Goal: Task Accomplishment & Management: Use online tool/utility

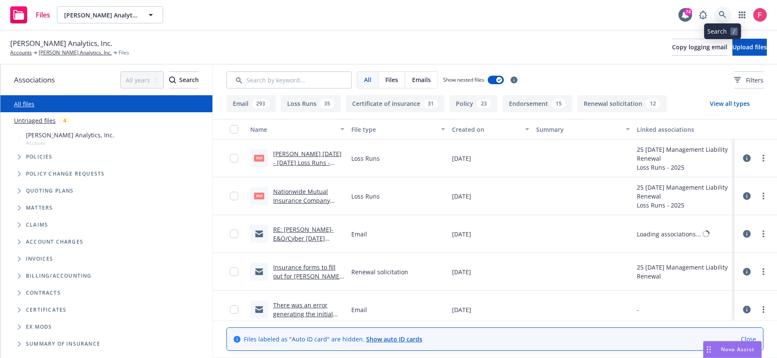
click at [722, 15] on icon at bounding box center [723, 15] width 8 height 8
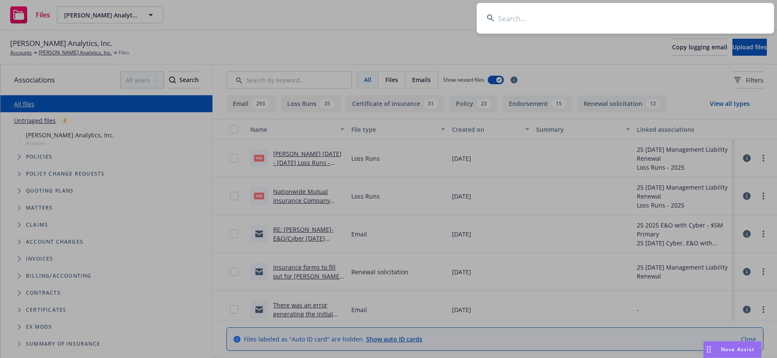
type input "fd73d74f-dd7e-4641-917f-55946d47a4c8"
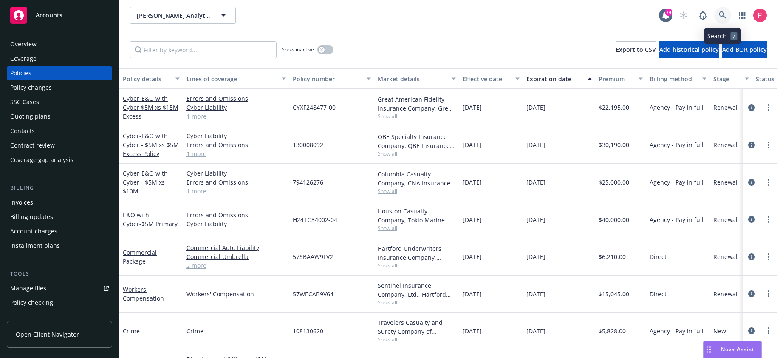
click at [724, 16] on icon at bounding box center [723, 15] width 8 height 8
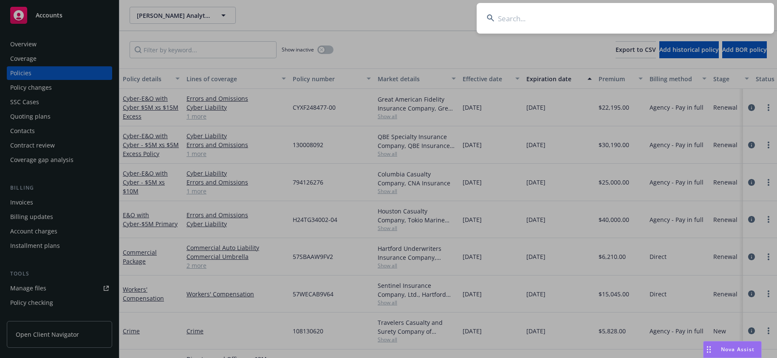
click at [519, 22] on input at bounding box center [625, 18] width 297 height 31
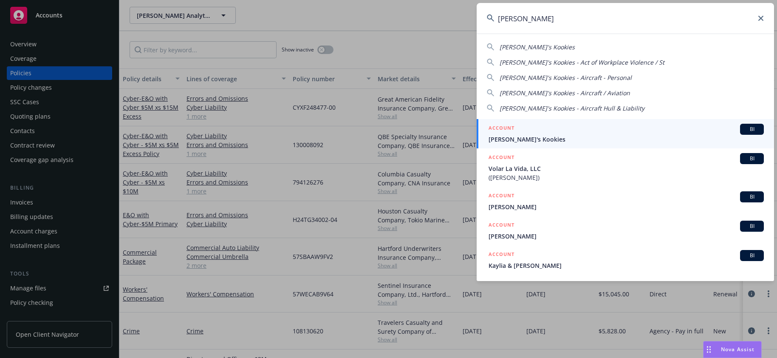
type input "kaylyn"
click at [554, 144] on link "ACCOUNT BI Kaylyn's Kookies" at bounding box center [625, 133] width 297 height 29
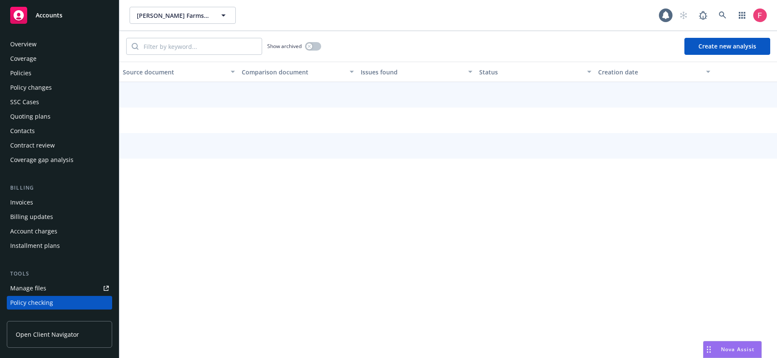
scroll to position [110, 0]
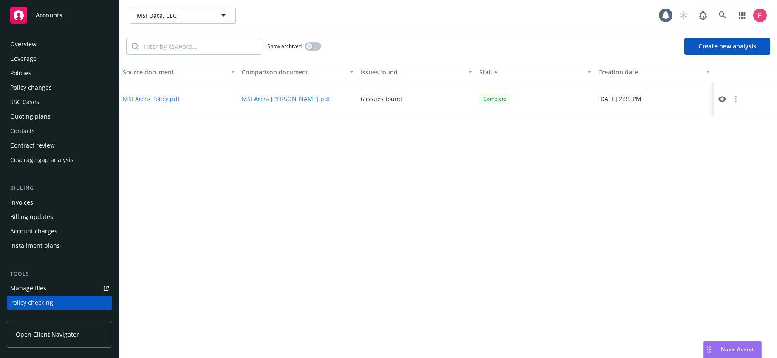
scroll to position [110, 0]
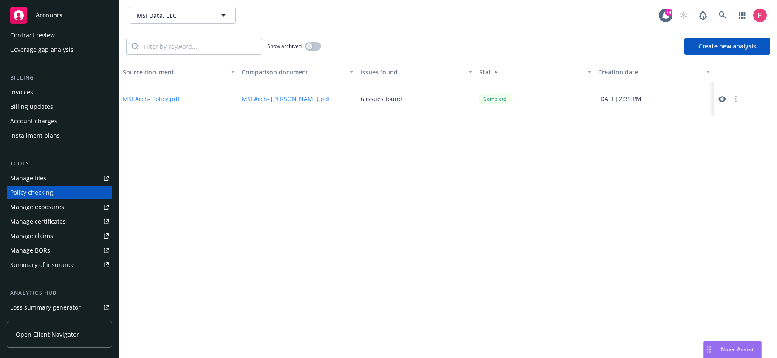
click at [724, 99] on icon at bounding box center [722, 99] width 8 height 6
click at [153, 100] on button "MSI Arch- Policy.pdf" at bounding box center [151, 98] width 57 height 9
click at [252, 102] on button "MSI Arch- [PERSON_NAME].pdf" at bounding box center [286, 98] width 88 height 9
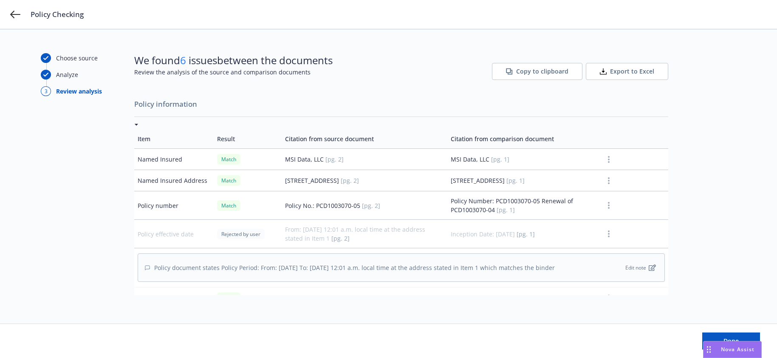
click at [25, 19] on div "Policy Checking" at bounding box center [388, 14] width 777 height 29
click at [18, 14] on icon at bounding box center [15, 14] width 10 height 10
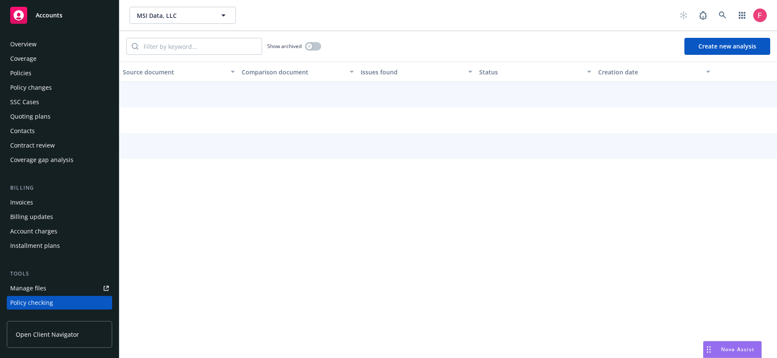
scroll to position [110, 0]
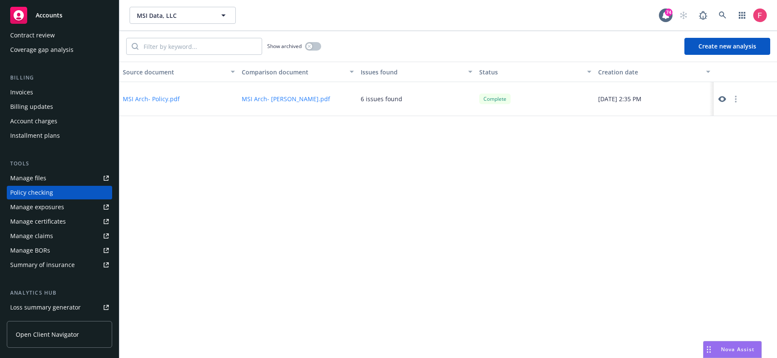
click at [719, 102] on link at bounding box center [722, 99] width 10 height 10
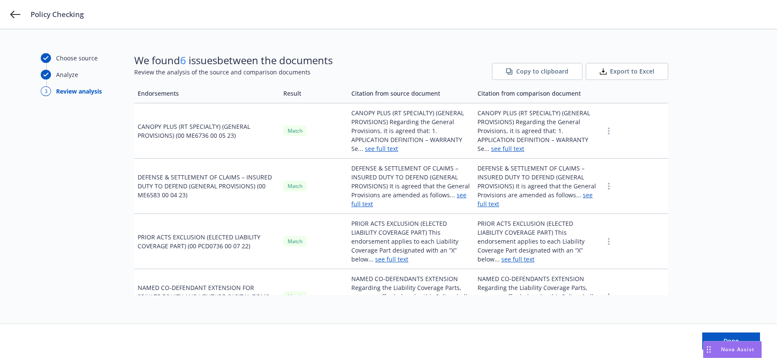
scroll to position [1697, 0]
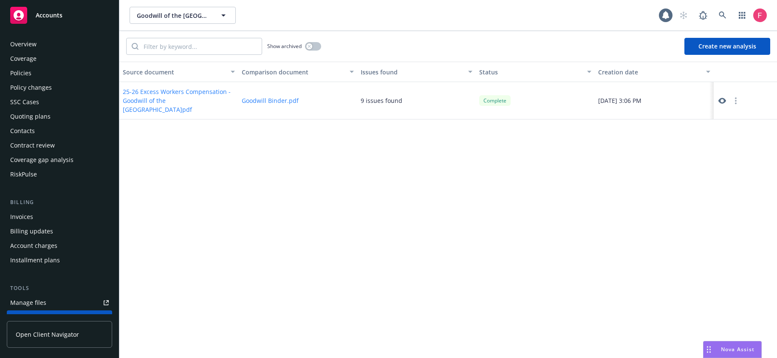
scroll to position [124, 0]
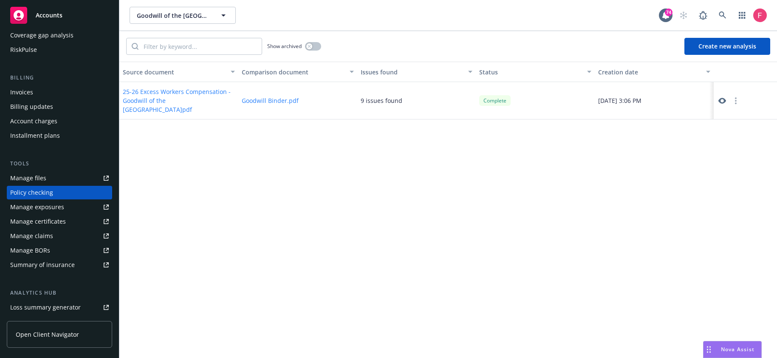
click at [721, 101] on icon at bounding box center [722, 101] width 8 height 6
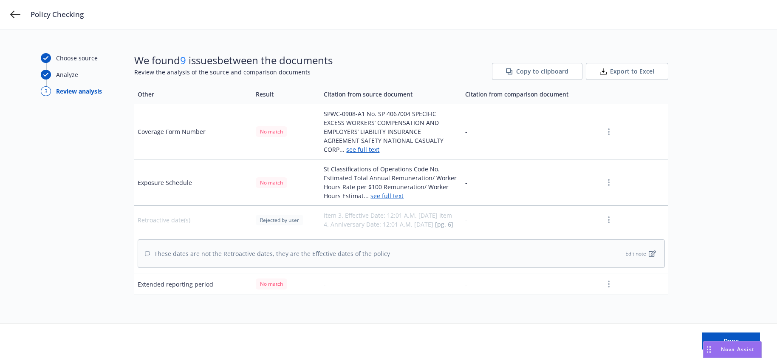
scroll to position [883, 0]
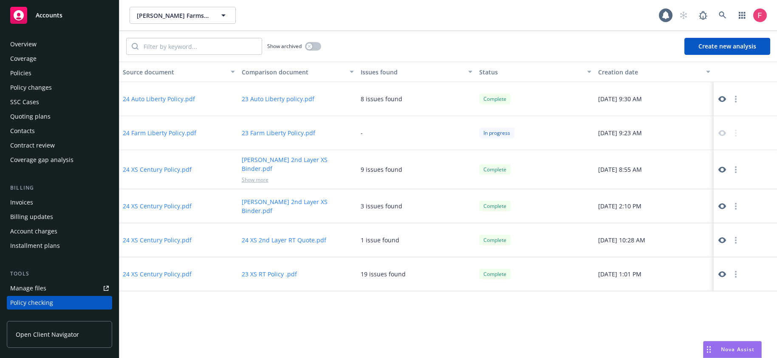
scroll to position [110, 0]
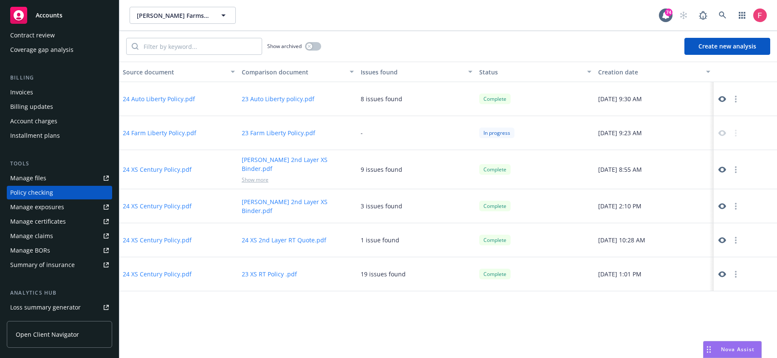
click at [720, 99] on icon at bounding box center [722, 99] width 8 height 6
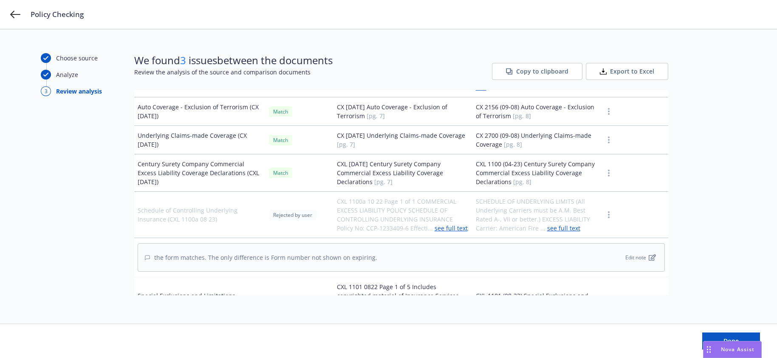
scroll to position [1294, 0]
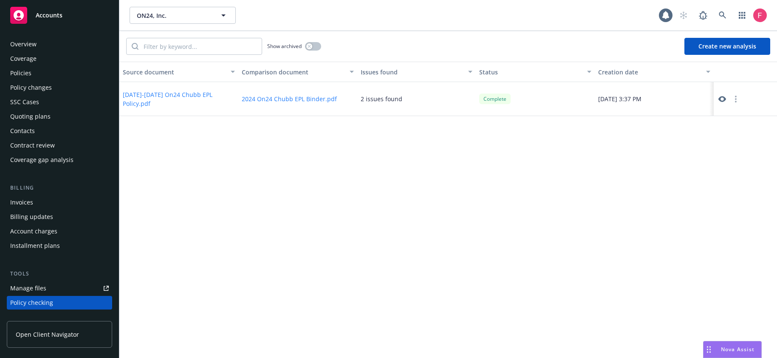
scroll to position [110, 0]
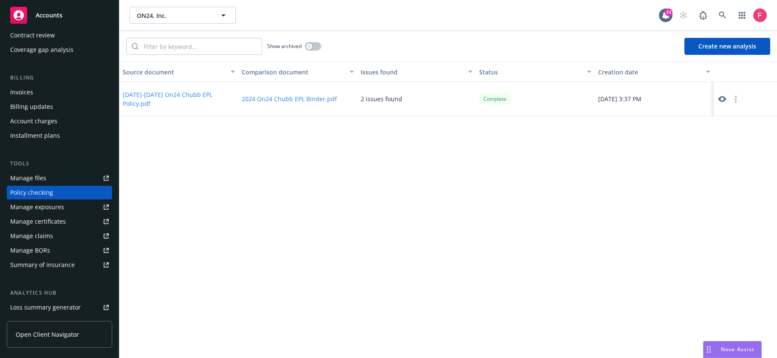
click at [719, 98] on icon at bounding box center [722, 99] width 8 height 6
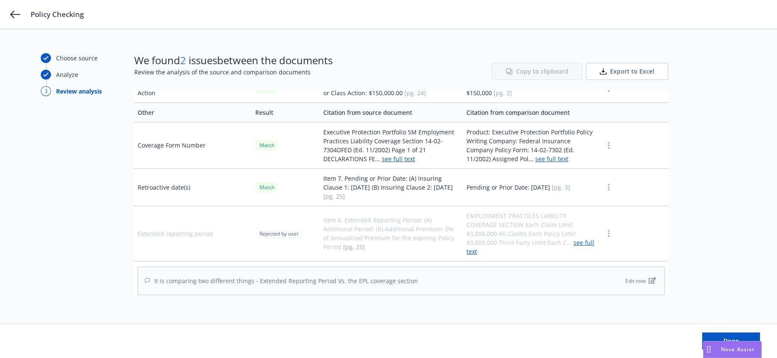
scroll to position [1578, 0]
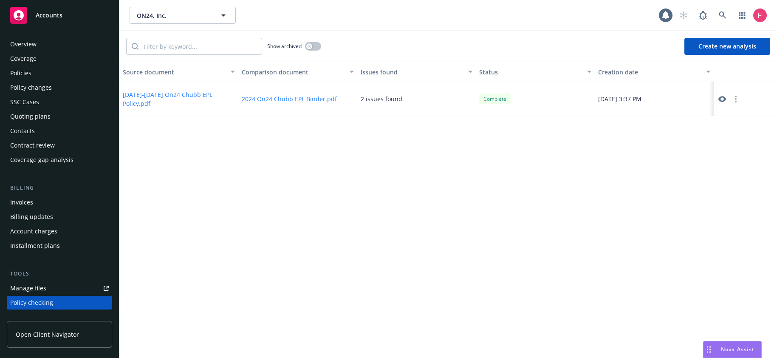
scroll to position [110, 0]
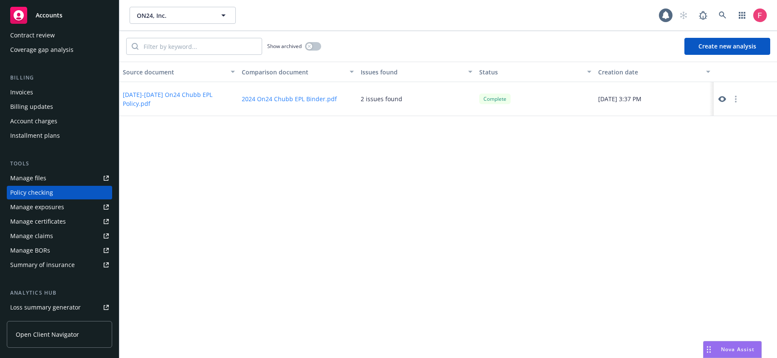
click at [723, 101] on icon at bounding box center [722, 99] width 8 height 6
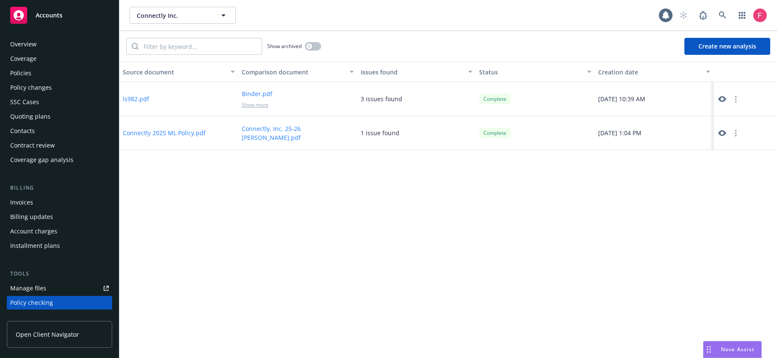
scroll to position [110, 0]
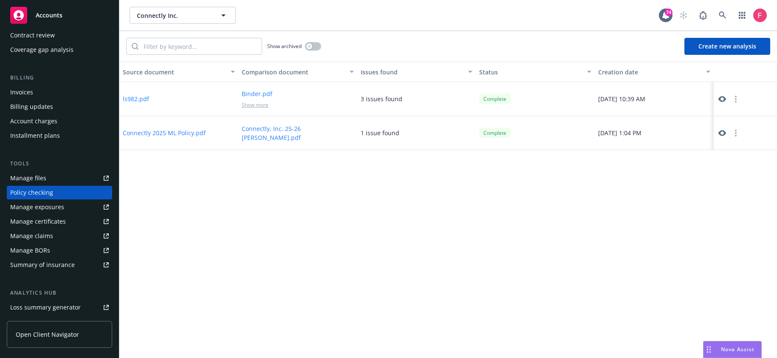
click at [721, 101] on icon at bounding box center [722, 99] width 8 height 6
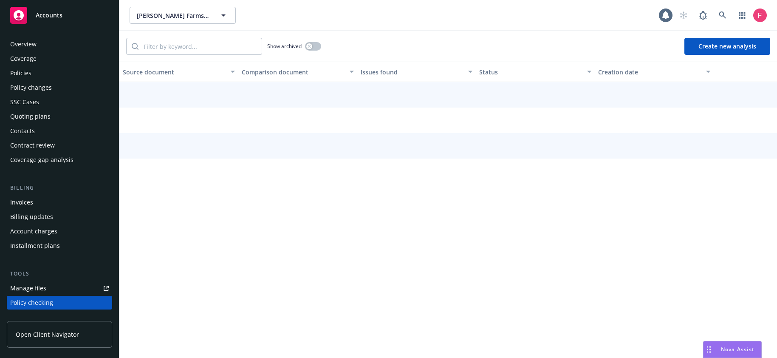
scroll to position [110, 0]
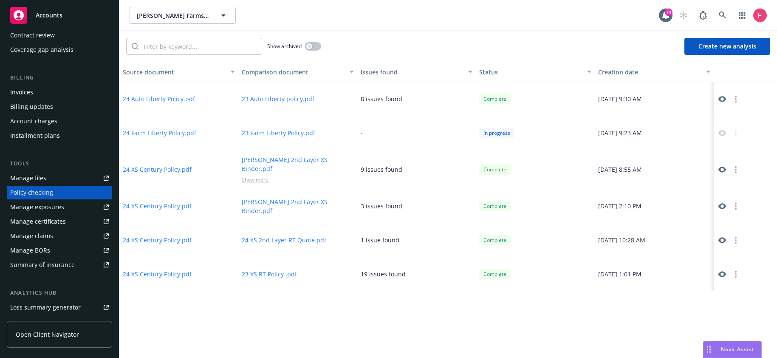
click at [718, 100] on icon at bounding box center [722, 99] width 8 height 8
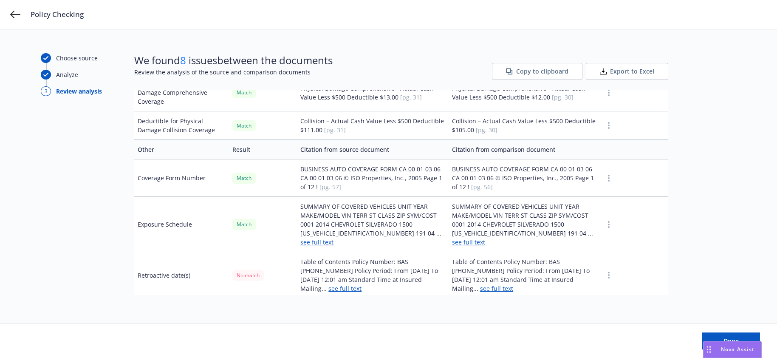
scroll to position [1576, 0]
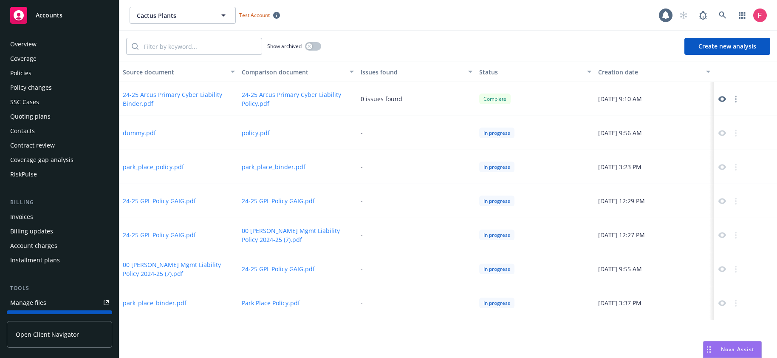
scroll to position [124, 0]
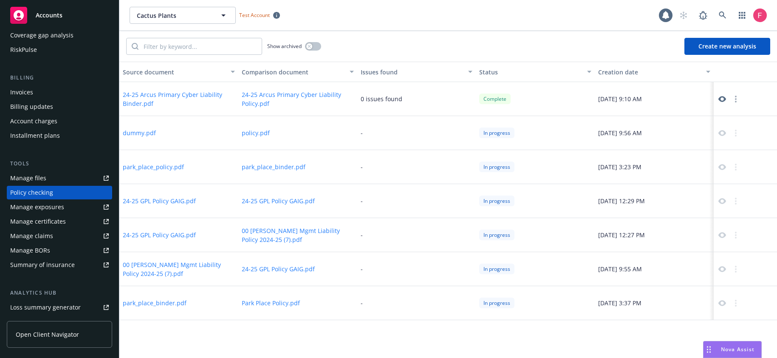
click at [721, 98] on icon at bounding box center [722, 99] width 8 height 6
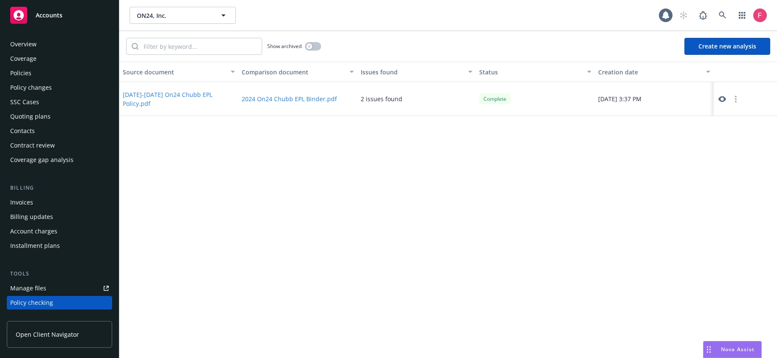
scroll to position [110, 0]
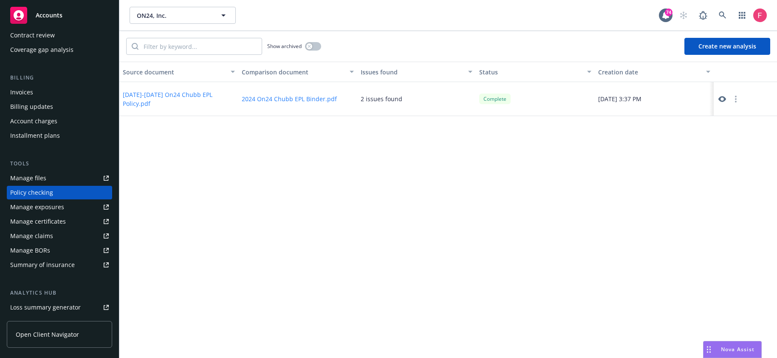
click at [721, 99] on icon at bounding box center [722, 99] width 8 height 8
click at [221, 99] on button "2024-2025 On24 Chubb EPL Policy.pdf" at bounding box center [179, 99] width 112 height 18
click at [286, 97] on button "2024 On24 Chubb EPL Binder.pdf" at bounding box center [289, 98] width 95 height 9
click at [715, 97] on div at bounding box center [745, 99] width 63 height 34
click at [716, 98] on div at bounding box center [745, 99] width 63 height 34
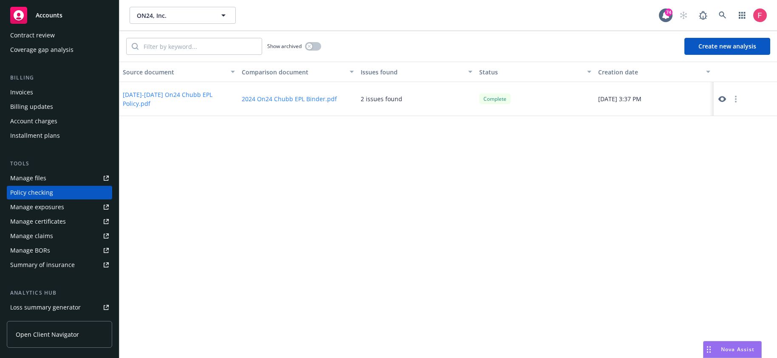
click at [719, 99] on icon at bounding box center [722, 99] width 8 height 6
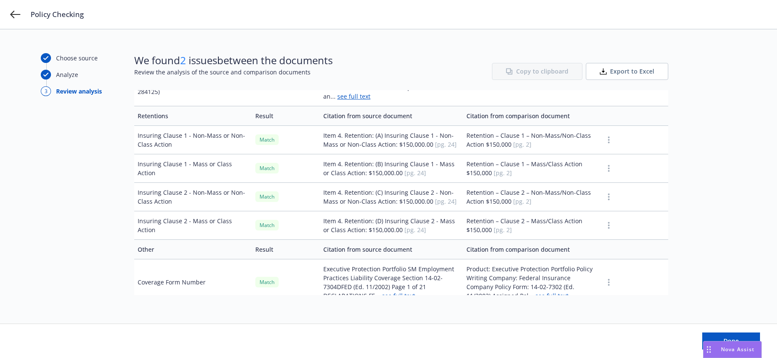
scroll to position [1578, 0]
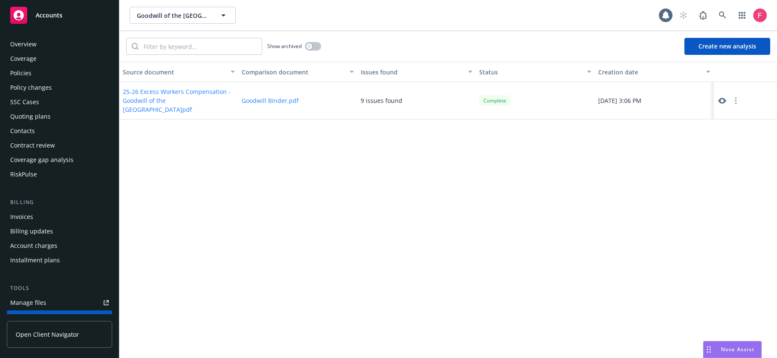
scroll to position [124, 0]
